Goal: Find contact information: Find contact information

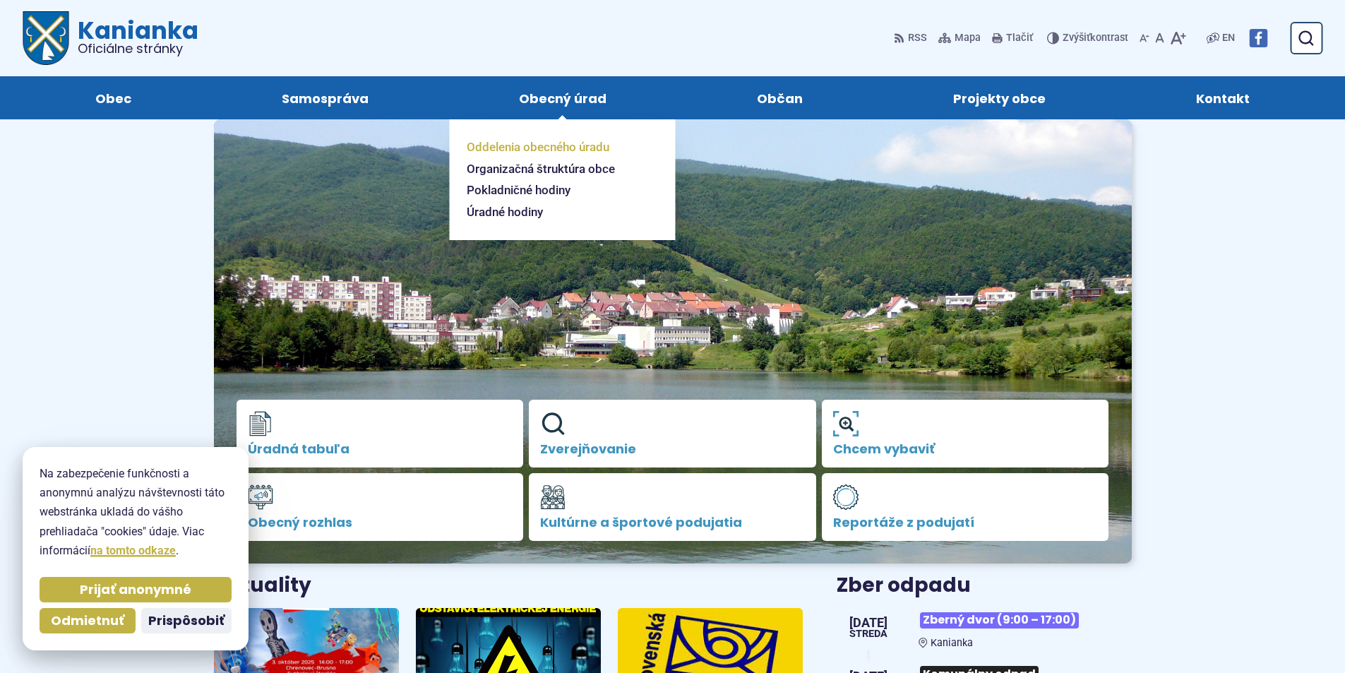
click at [537, 143] on span "Oddelenia obecného úradu" at bounding box center [538, 147] width 143 height 22
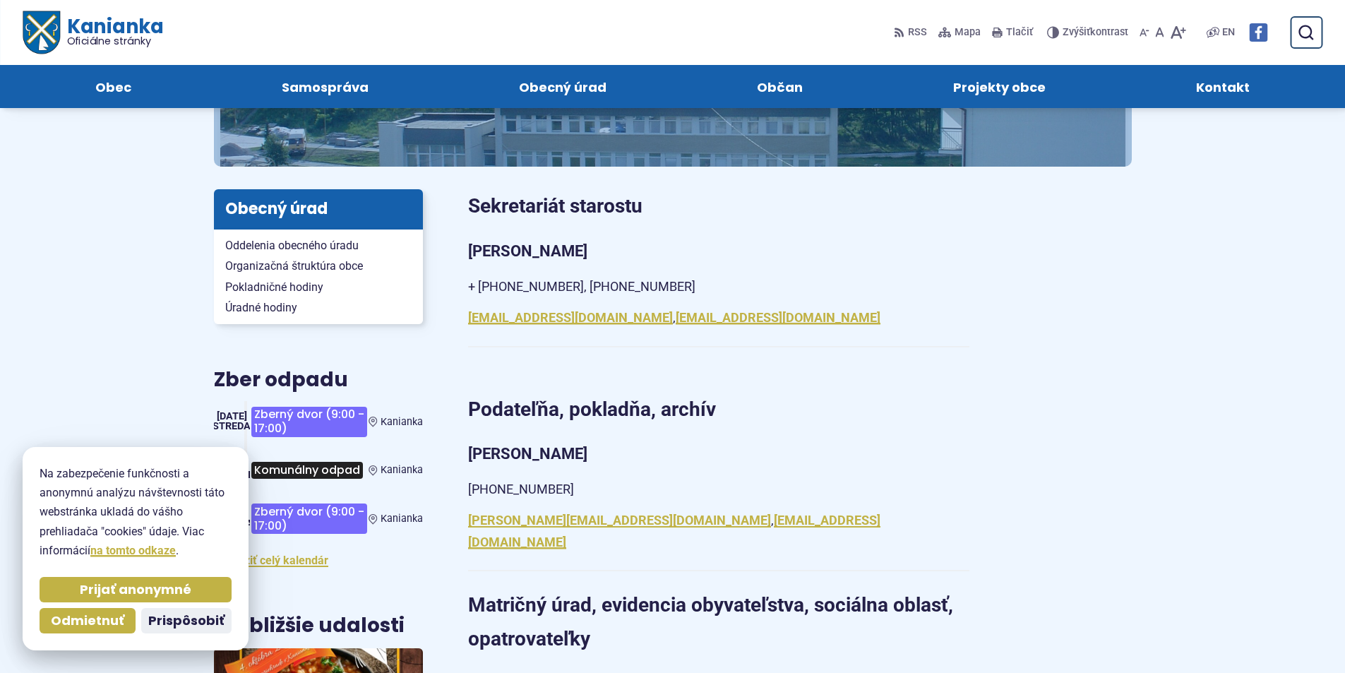
scroll to position [141, 0]
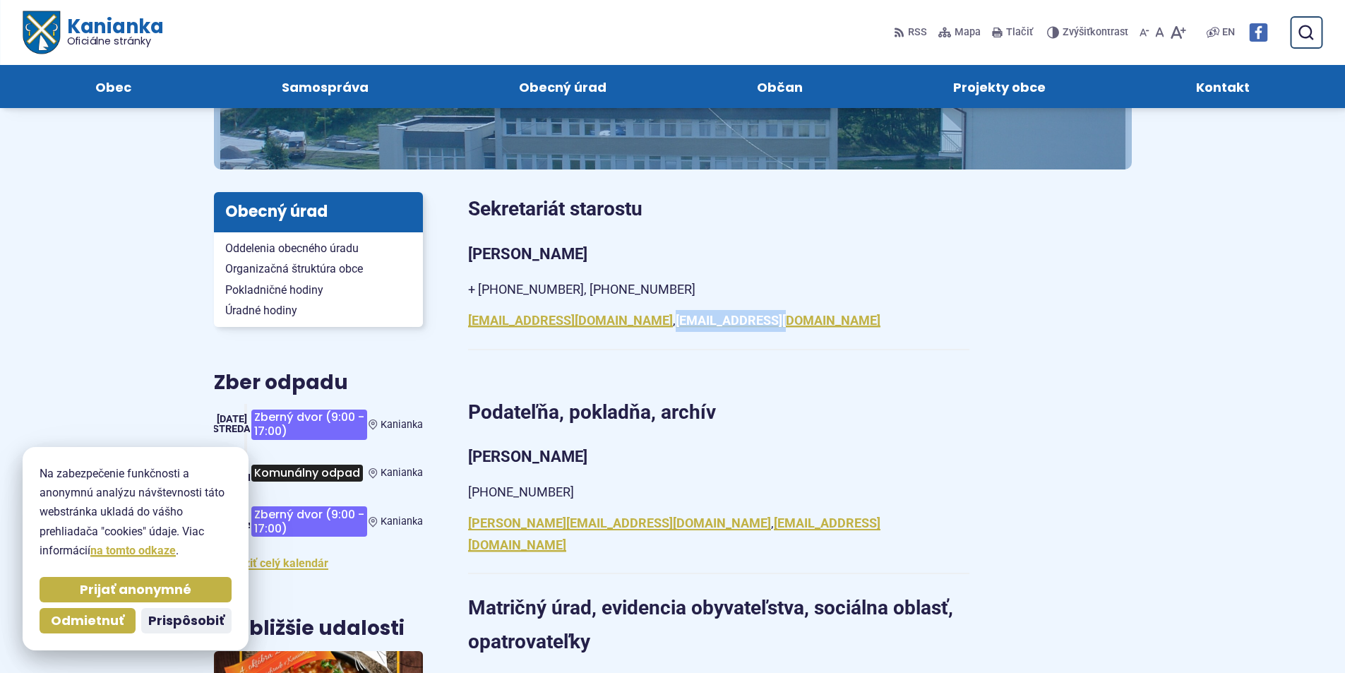
drag, startPoint x: 689, startPoint y: 323, endPoint x: 581, endPoint y: 330, distance: 108.3
click at [581, 330] on p "obec@kanianka.sk , info@kanianka.sk" at bounding box center [718, 321] width 501 height 22
copy link "info@kanianka.sk"
click at [931, 347] on div "Darina Rybárová + 421 (0) 46 518 60 30, +421 (0) 0905 885 730 obec@kanianka.sk …" at bounding box center [718, 295] width 501 height 109
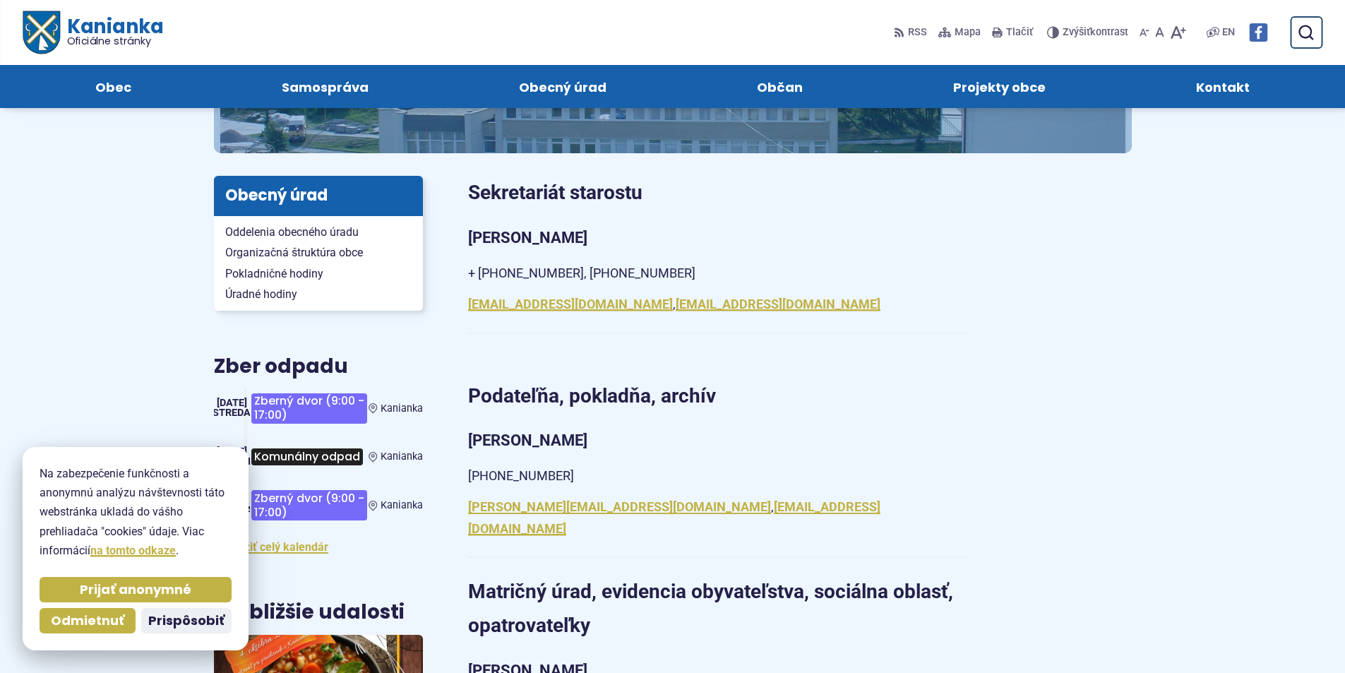
scroll to position [141, 0]
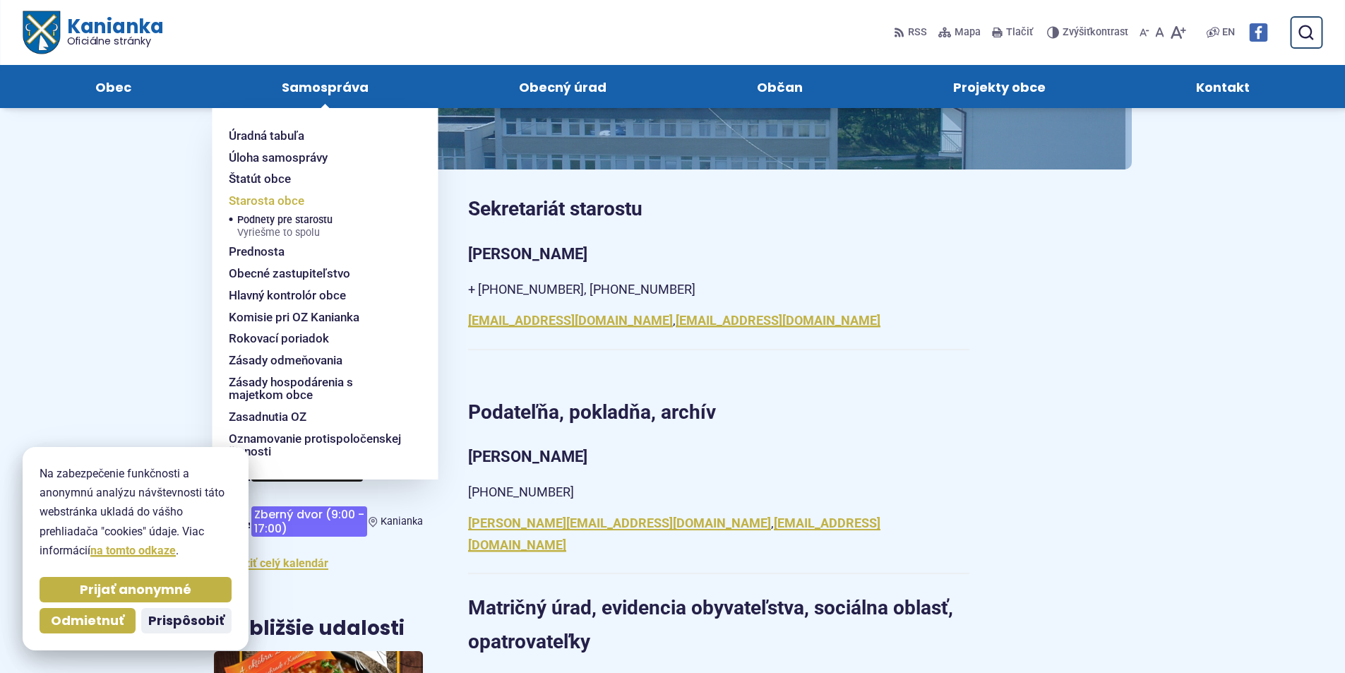
click at [268, 201] on span "Starosta obce" at bounding box center [267, 201] width 76 height 22
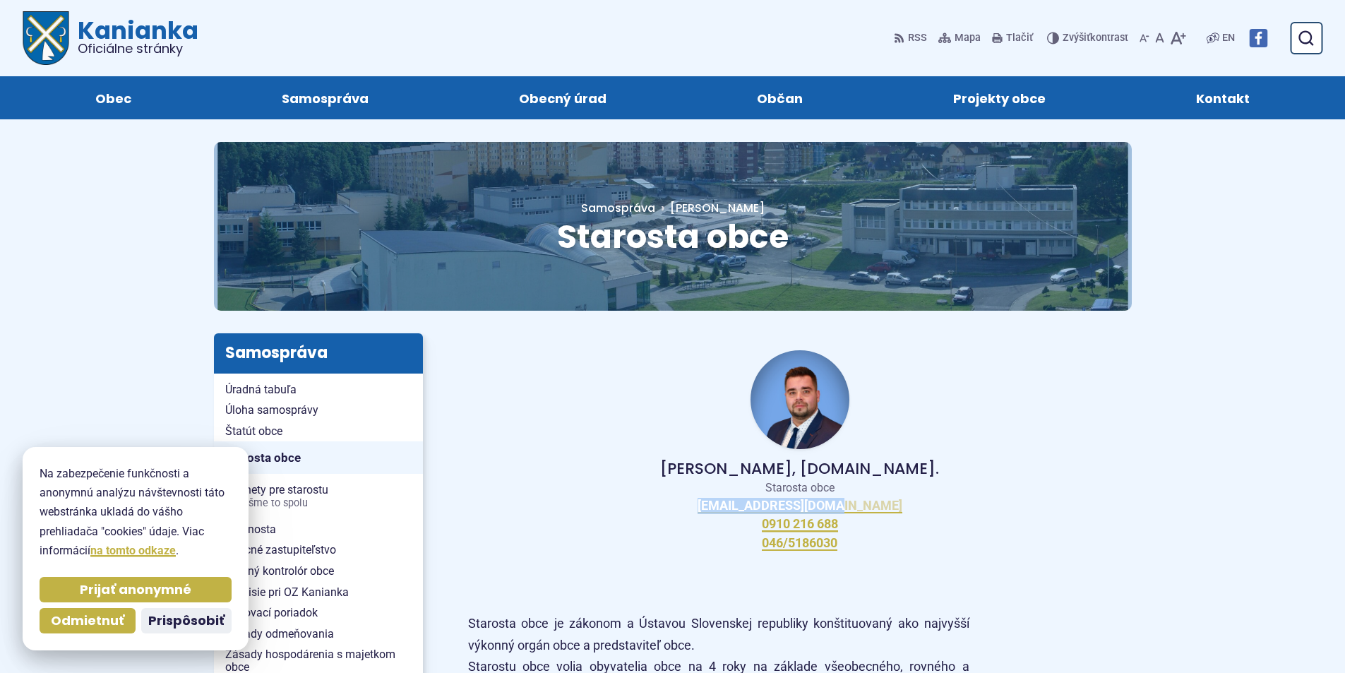
drag, startPoint x: 869, startPoint y: 506, endPoint x: 739, endPoint y: 511, distance: 130.0
click at [739, 511] on div "Peter Bielický, DiS.art. Starosta obce starosta@kanianka.sk 0910 216 688 046/51…" at bounding box center [800, 450] width 664 height 234
copy link "starosta@kanianka.sk"
